Goal: Task Accomplishment & Management: Manage account settings

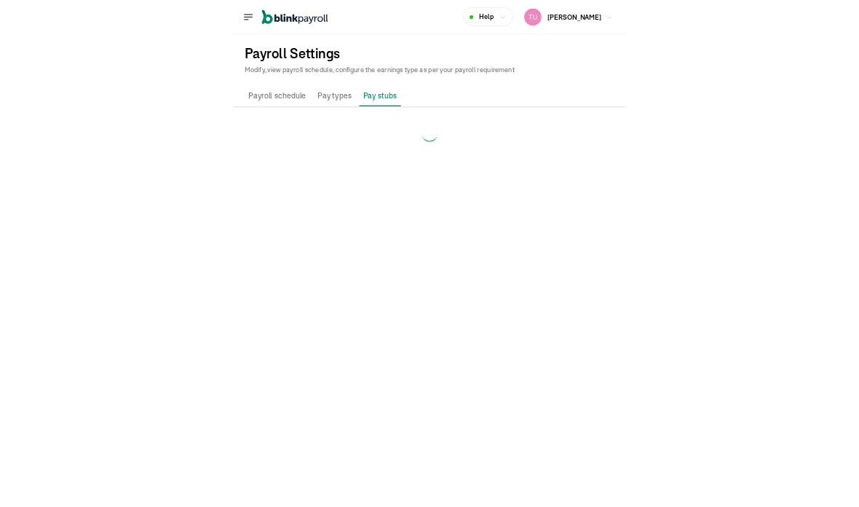
scroll to position [58, 0]
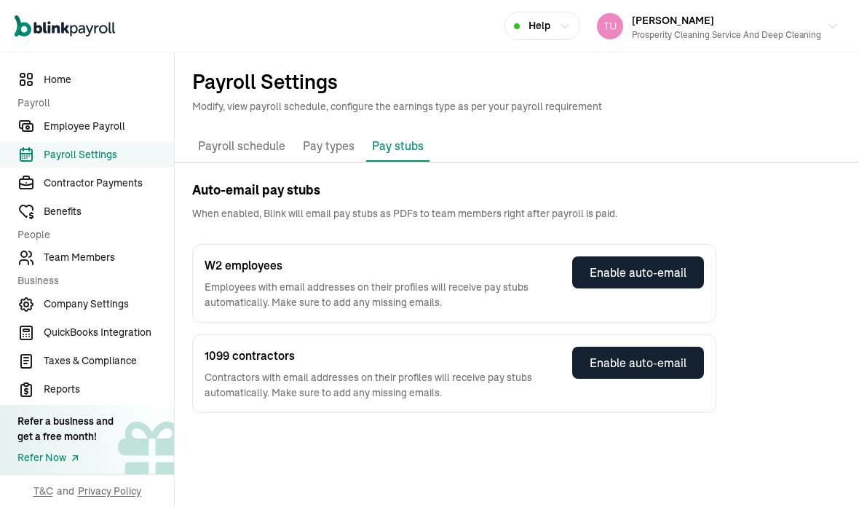
click at [108, 162] on span "Payroll Settings" at bounding box center [109, 154] width 130 height 15
click at [405, 137] on p "Pay stubs" at bounding box center [398, 145] width 52 height 17
click at [118, 134] on span "Employee Payroll" at bounding box center [109, 126] width 130 height 15
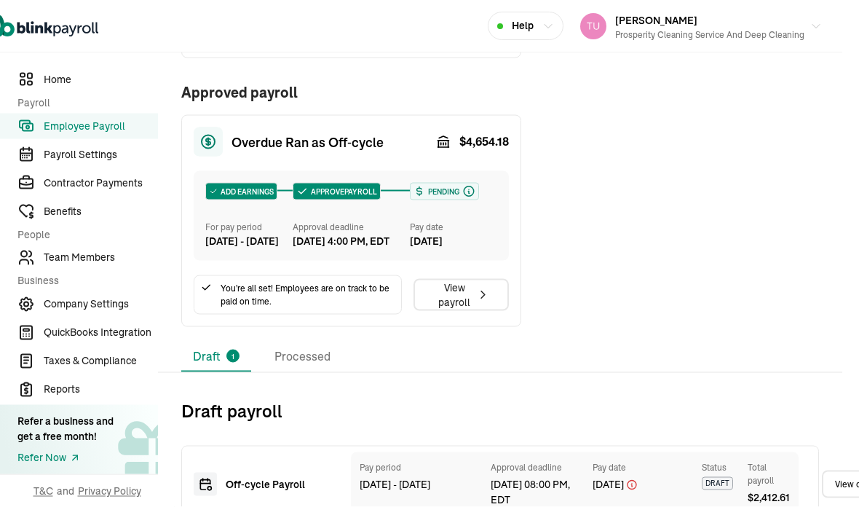
scroll to position [28, 0]
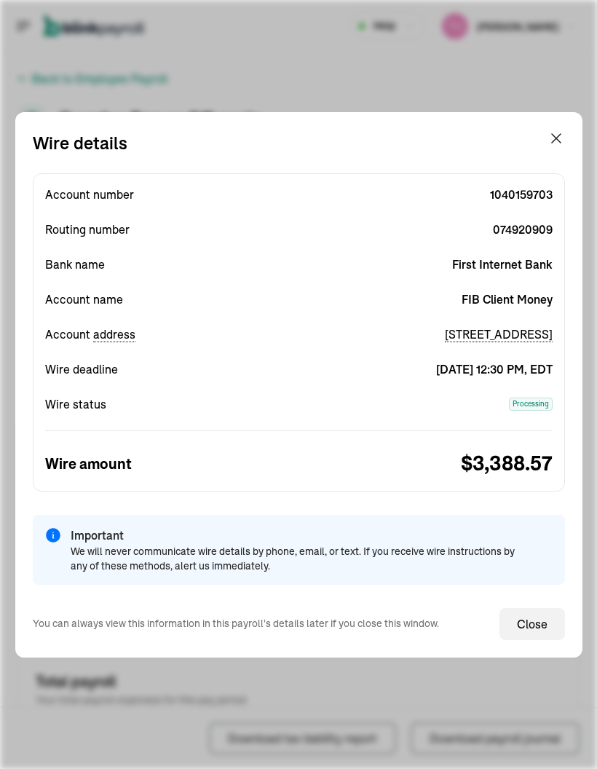
click at [562, 134] on icon "button" at bounding box center [556, 138] width 17 height 17
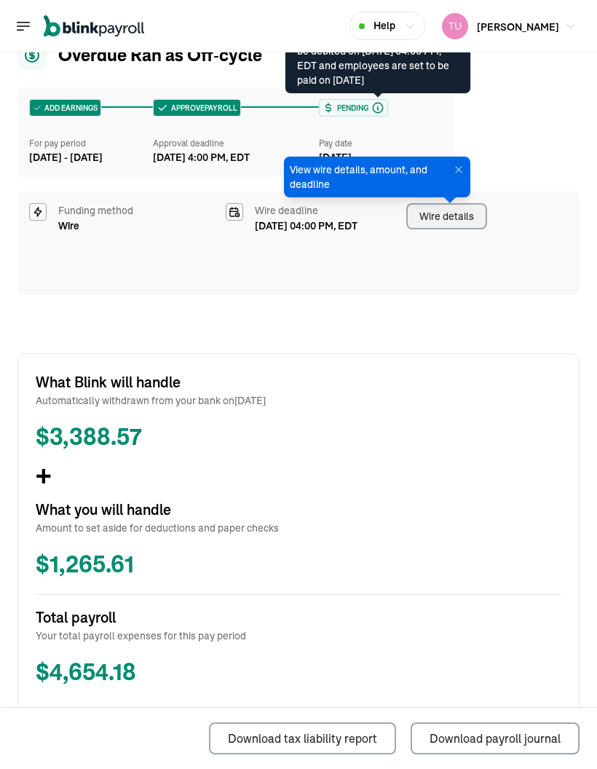
click at [379, 102] on icon at bounding box center [377, 107] width 13 height 13
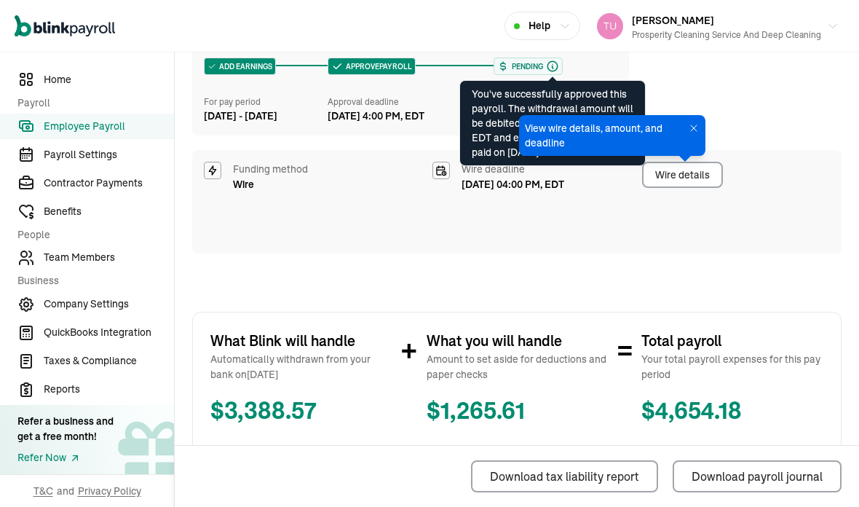
click at [114, 265] on span "Team Members" at bounding box center [109, 257] width 130 height 15
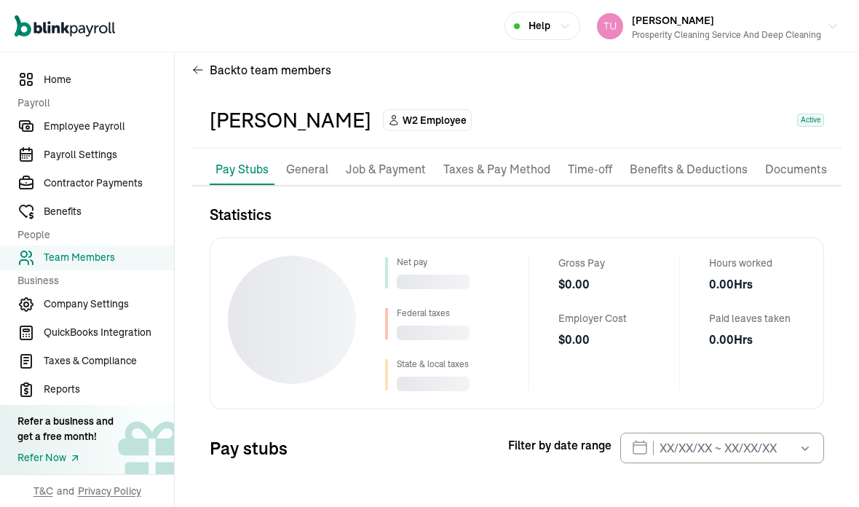
select select "2025"
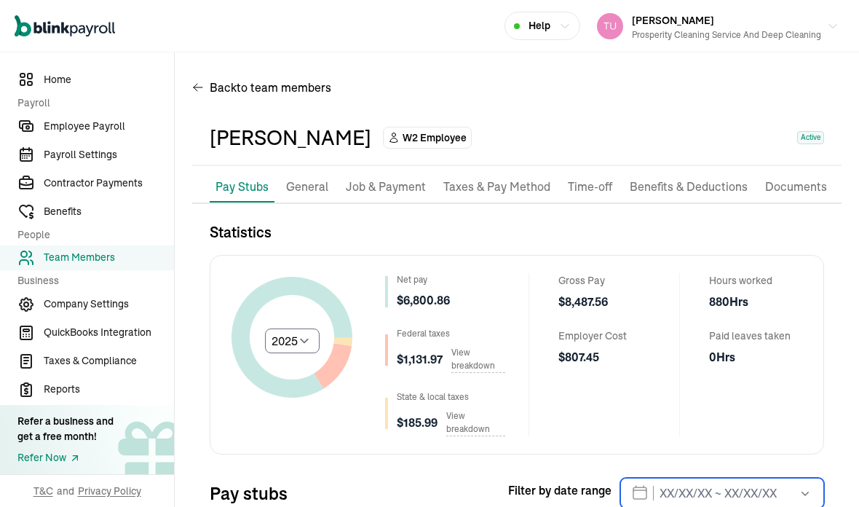
click at [596, 478] on input "text" at bounding box center [722, 493] width 204 height 31
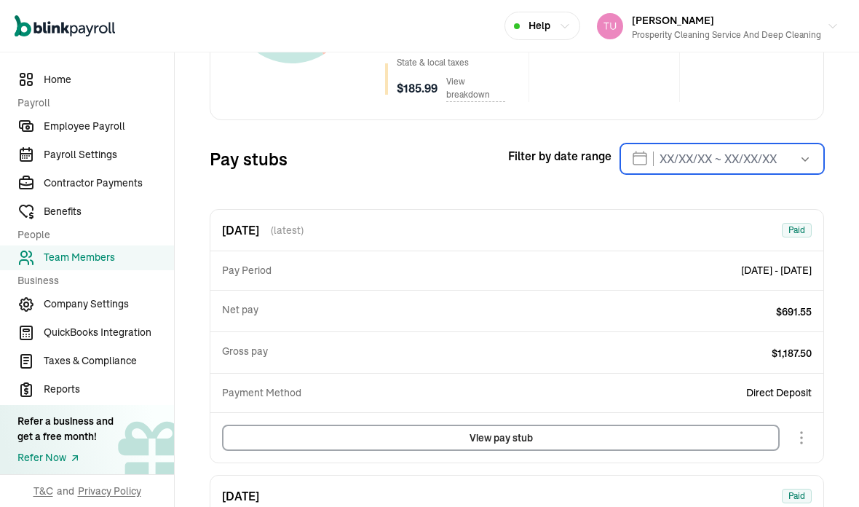
click at [596, 143] on input "text" at bounding box center [722, 158] width 204 height 31
click at [596, 151] on icon "button" at bounding box center [805, 158] width 15 height 15
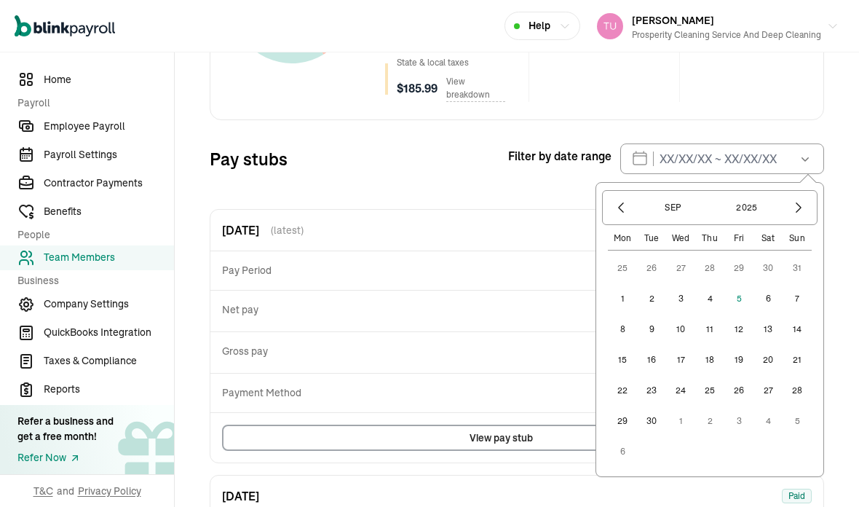
click at [596, 284] on button "1" at bounding box center [622, 298] width 29 height 29
click at [596, 284] on button "7" at bounding box center [797, 298] width 29 height 29
type input "09/01/2025 ~ 09/07/2025"
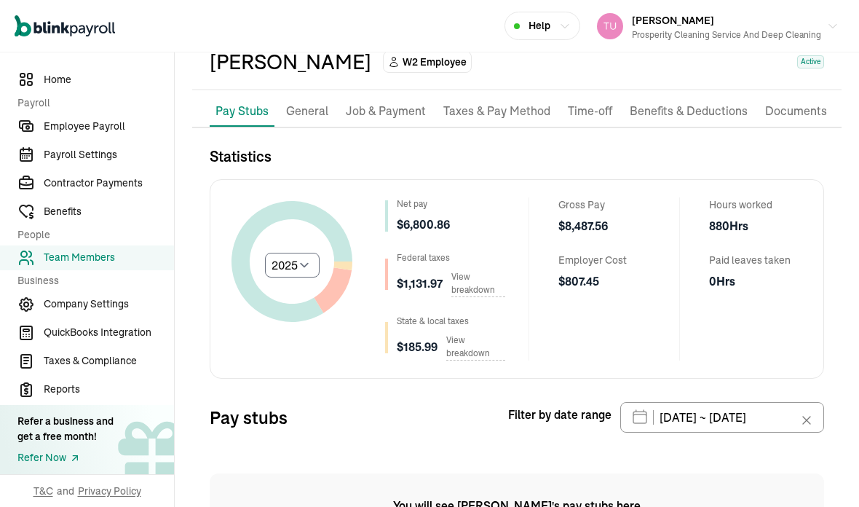
click at [110, 134] on span "Employee Payroll" at bounding box center [109, 126] width 130 height 15
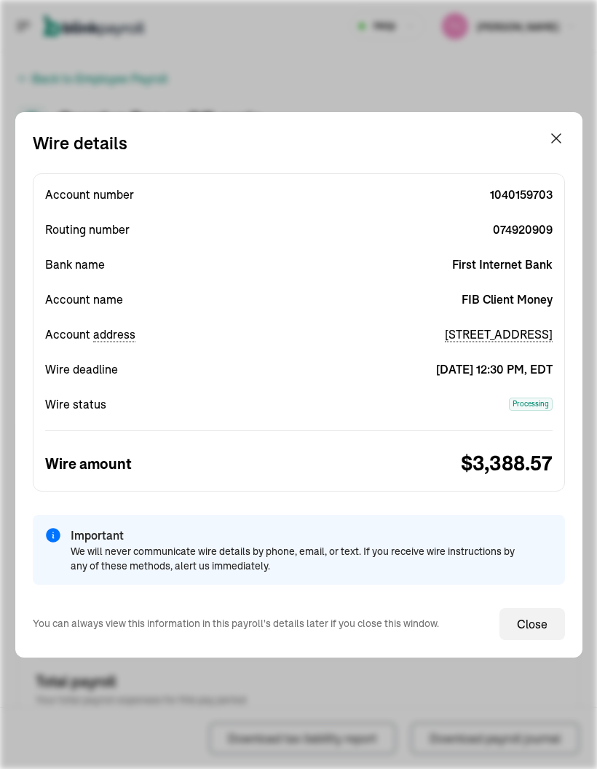
click at [562, 134] on icon "button" at bounding box center [556, 138] width 17 height 17
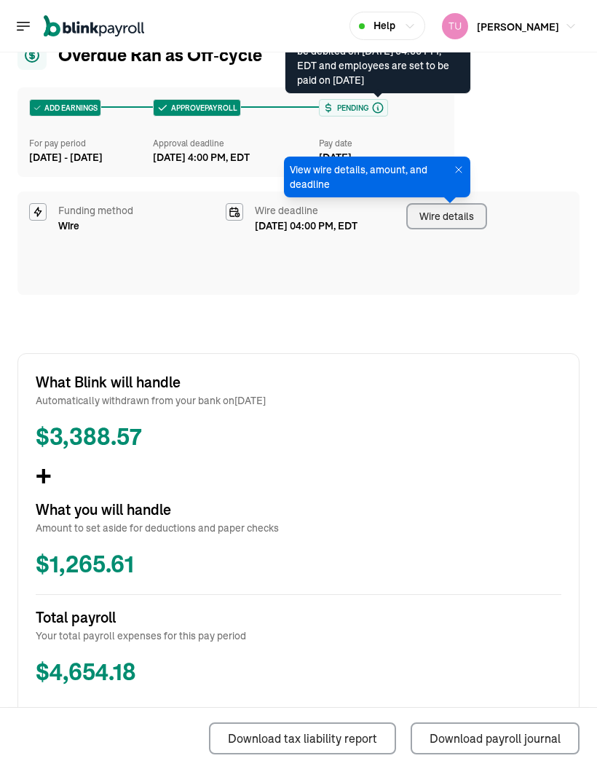
click at [379, 102] on icon at bounding box center [377, 107] width 13 height 13
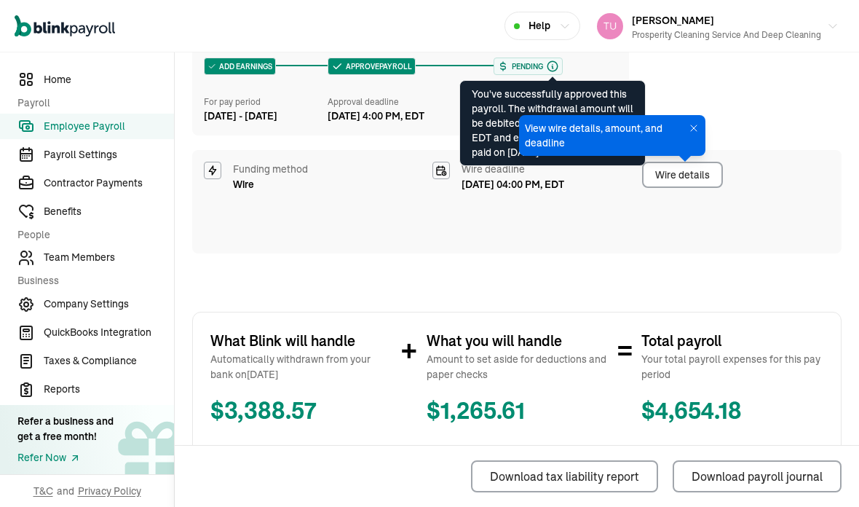
click at [114, 265] on span "Team Members" at bounding box center [109, 257] width 130 height 15
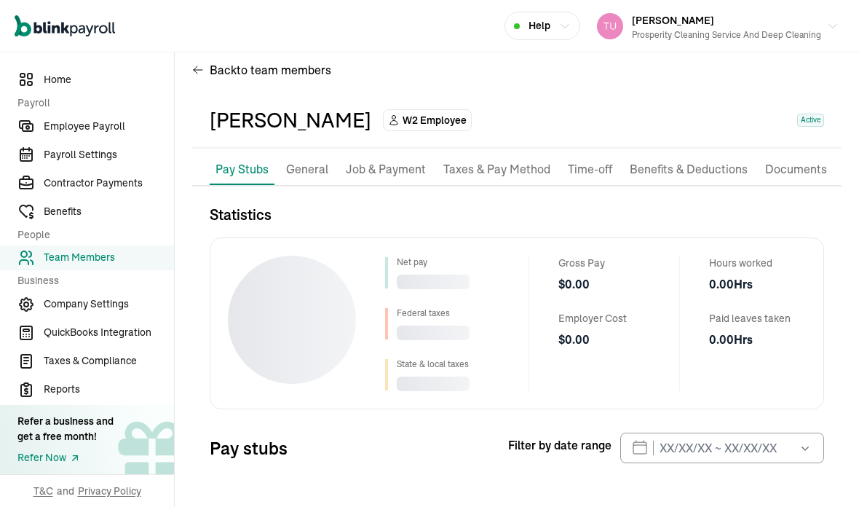
select select "2025"
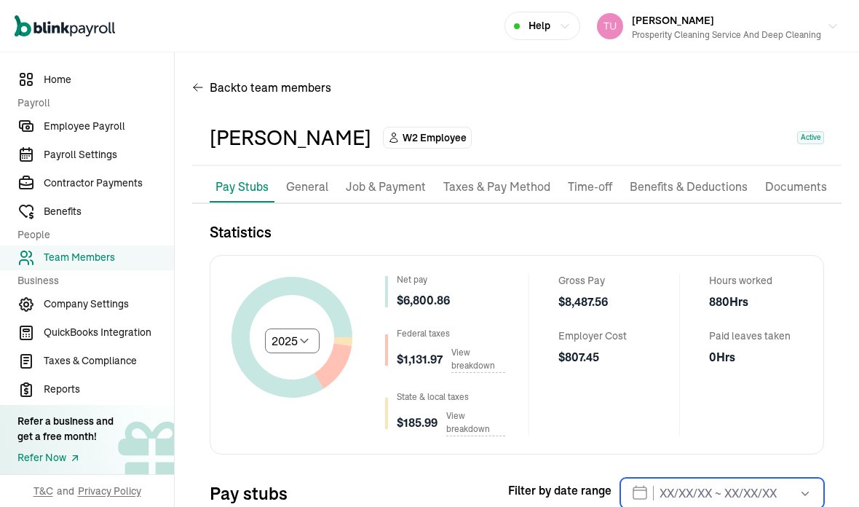
click at [596, 478] on input "text" at bounding box center [722, 493] width 204 height 31
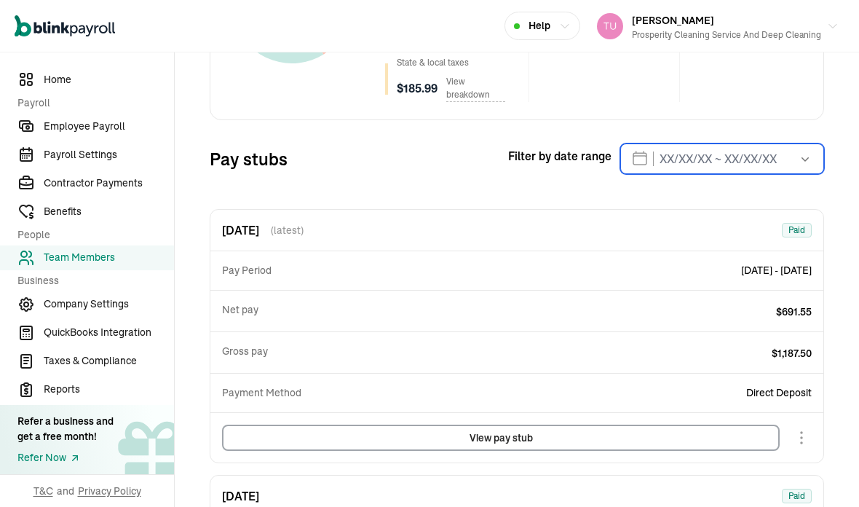
click at [596, 143] on input "text" at bounding box center [722, 158] width 204 height 31
click at [596, 151] on icon "button" at bounding box center [805, 158] width 15 height 15
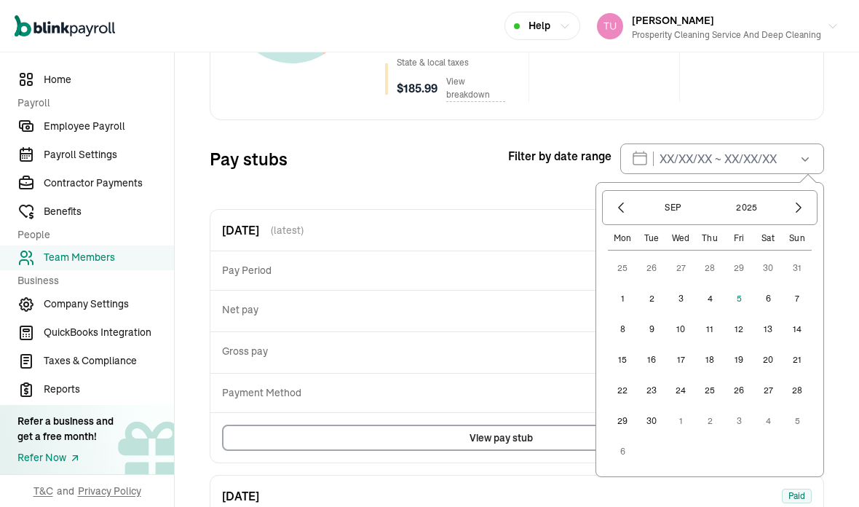
click at [596, 284] on button "1" at bounding box center [622, 298] width 29 height 29
click at [596, 284] on button "7" at bounding box center [797, 298] width 29 height 29
type input "09/01/2025 ~ 09/07/2025"
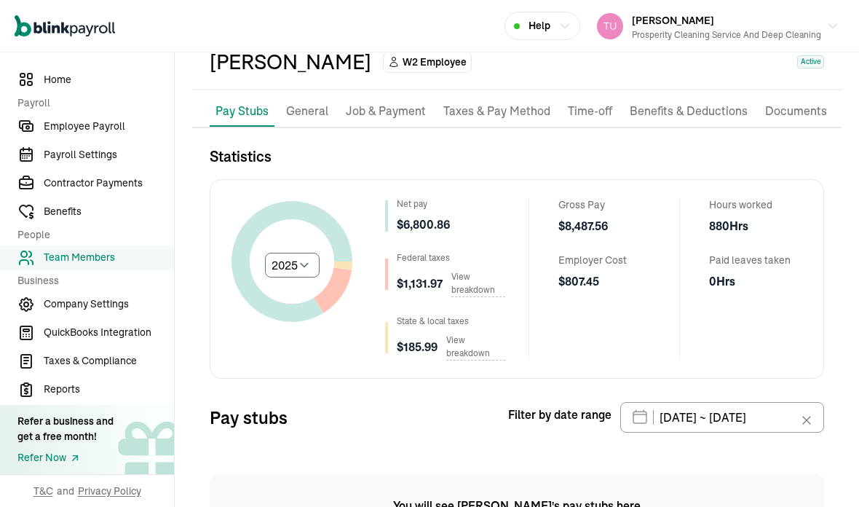
click at [110, 134] on span "Employee Payroll" at bounding box center [109, 126] width 130 height 15
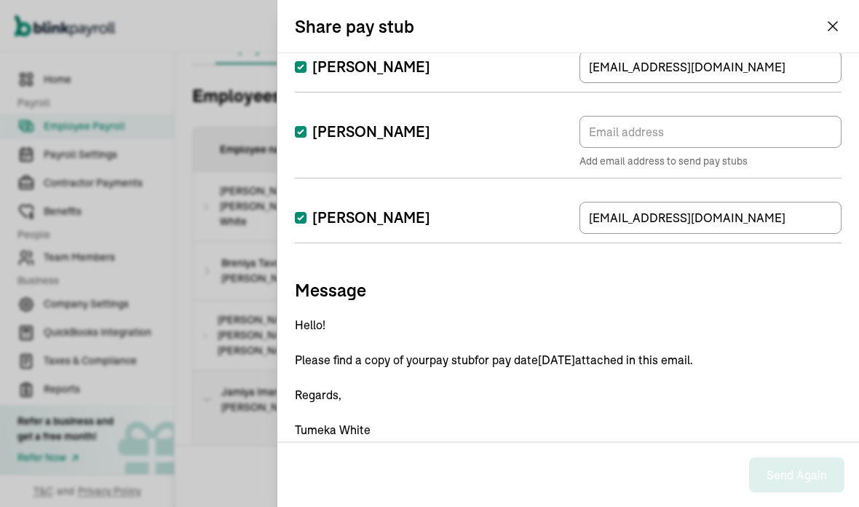
scroll to position [58, 0]
click at [297, 212] on input "[PERSON_NAME]" at bounding box center [301, 218] width 12 height 12
checkbox input "false"
click at [305, 126] on input "[PERSON_NAME]" at bounding box center [301, 132] width 12 height 12
checkbox input "false"
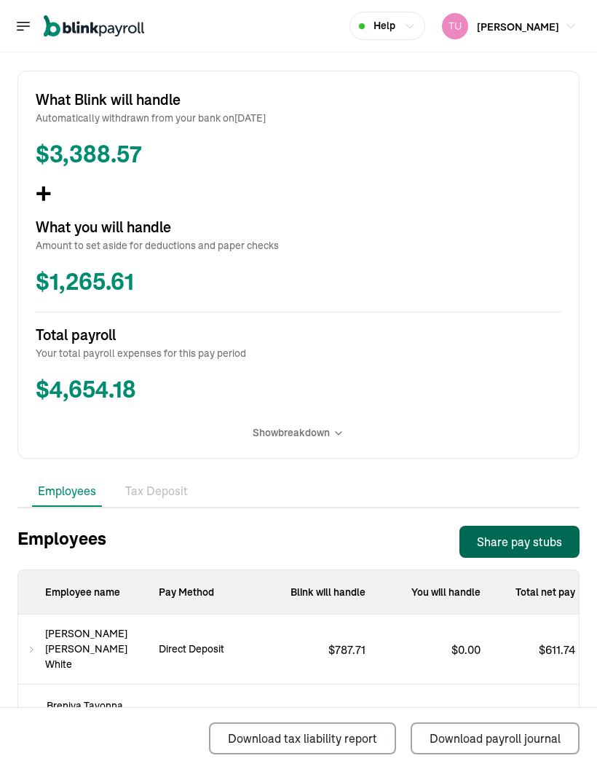
scroll to position [347, 0]
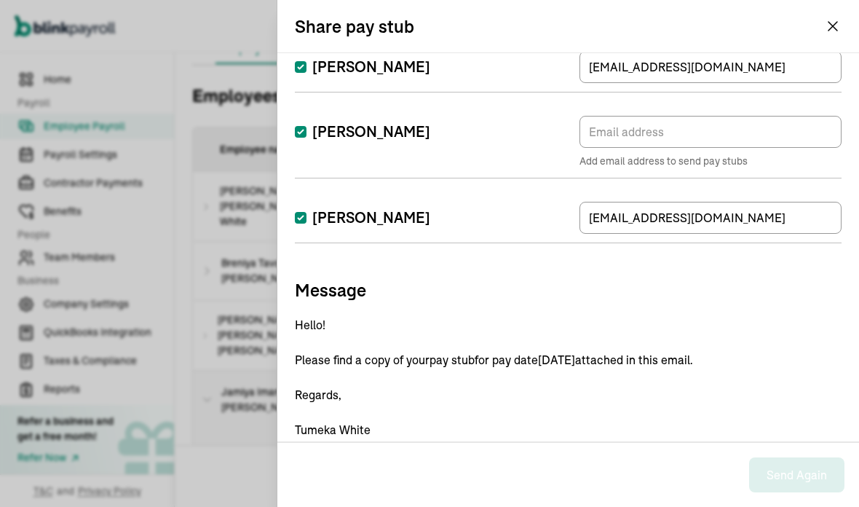
scroll to position [58, 0]
click at [297, 212] on input "[PERSON_NAME]" at bounding box center [301, 218] width 12 height 12
checkbox input "false"
click at [305, 126] on input "[PERSON_NAME]" at bounding box center [301, 132] width 12 height 12
checkbox input "false"
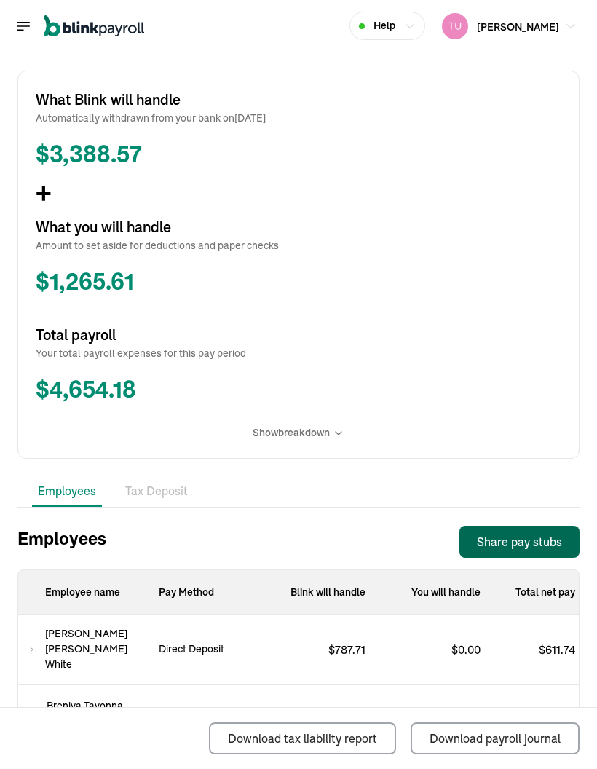
scroll to position [347, 0]
